Goal: Download file/media

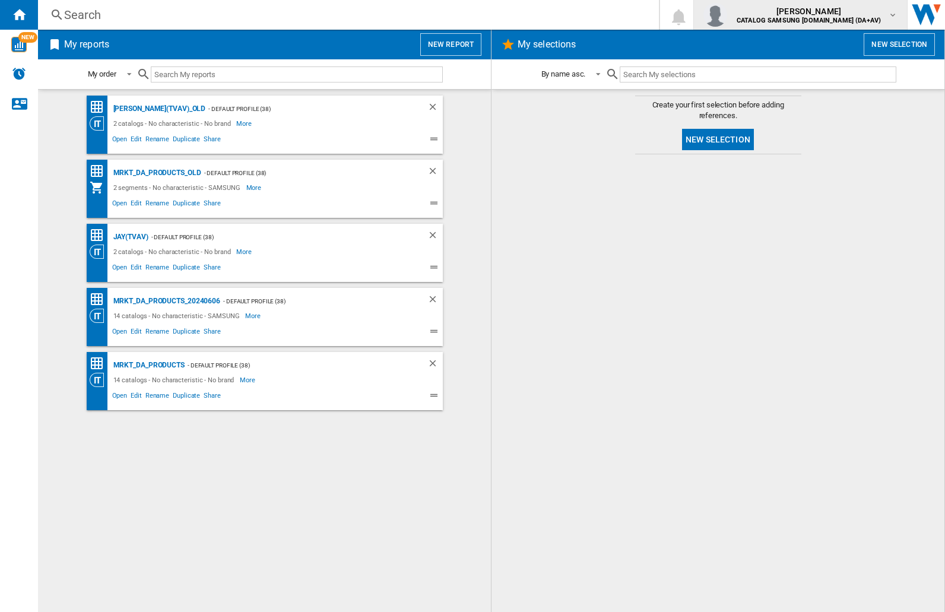
click at [727, 15] on img "button" at bounding box center [715, 15] width 24 height 24
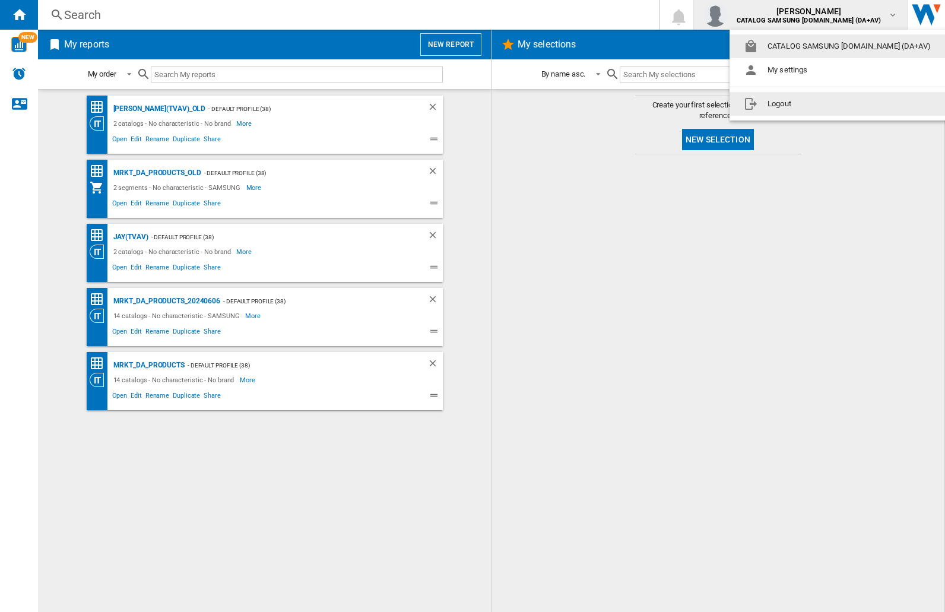
click at [821, 104] on button "Logout" at bounding box center [839, 104] width 220 height 24
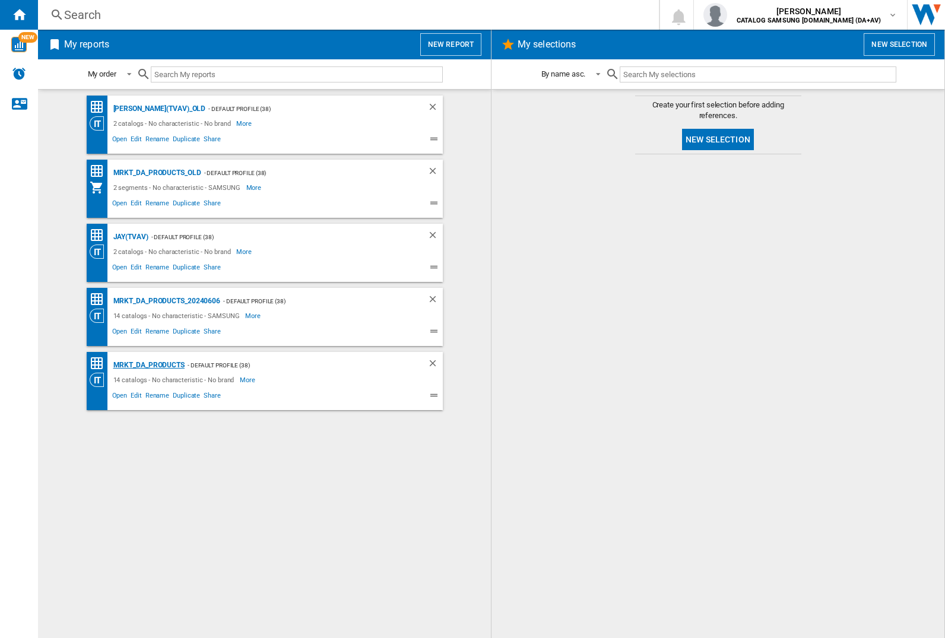
click at [148, 365] on div "MRKT_DA_PRODUCTS" at bounding box center [147, 365] width 74 height 15
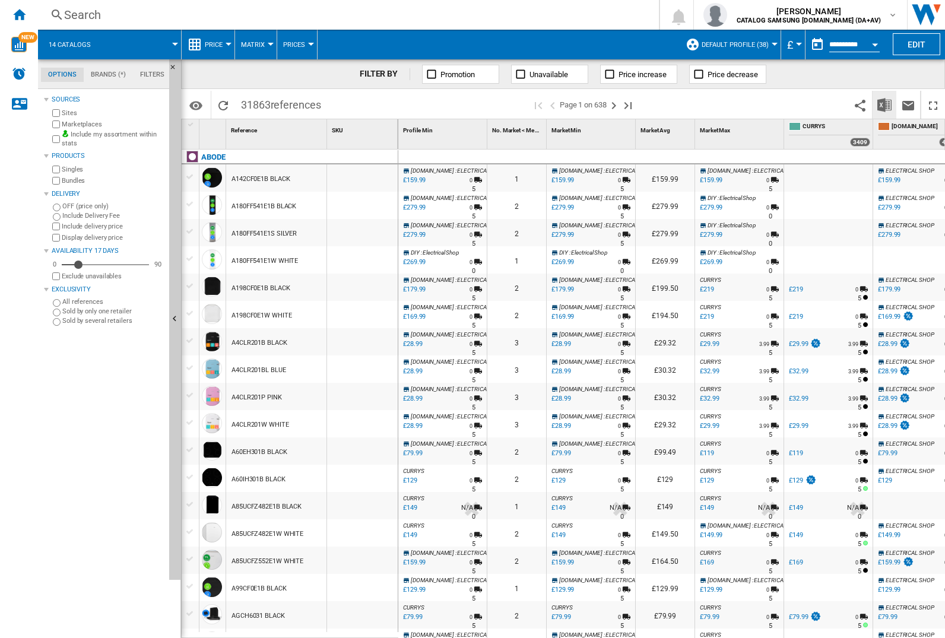
click at [884, 104] on img "Download in Excel" at bounding box center [884, 105] width 14 height 14
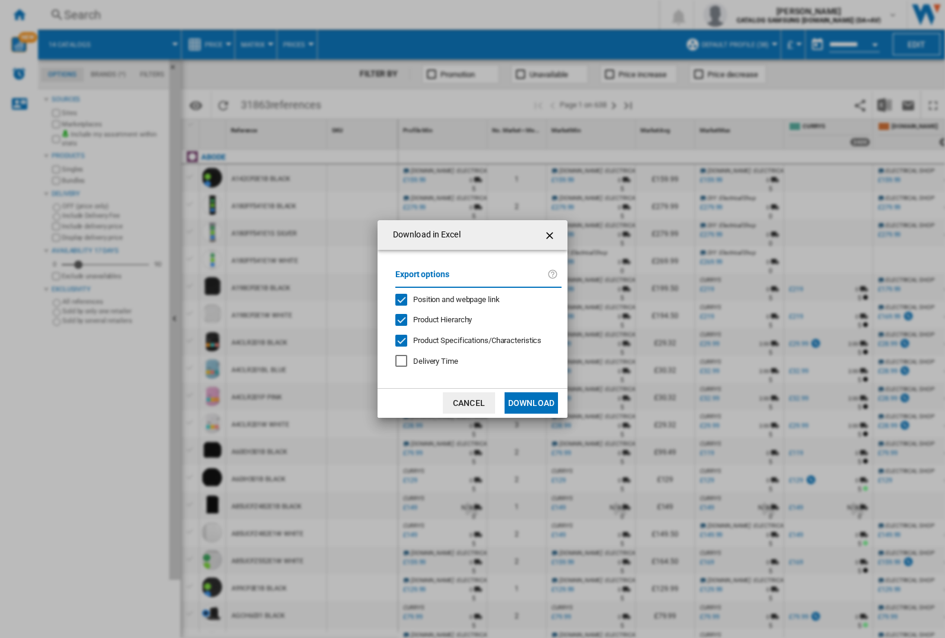
click at [449, 299] on span "Position and webpage link" at bounding box center [456, 299] width 87 height 9
click at [531, 403] on button "Download" at bounding box center [530, 402] width 53 height 21
